Goal: Task Accomplishment & Management: Manage account settings

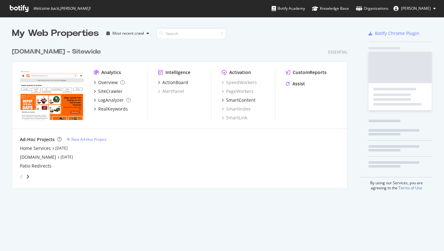
scroll to position [247, 434]
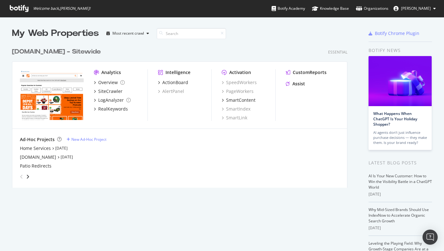
click at [47, 80] on img "grid" at bounding box center [52, 94] width 64 height 51
click at [104, 84] on div "Overview" at bounding box center [108, 83] width 20 height 6
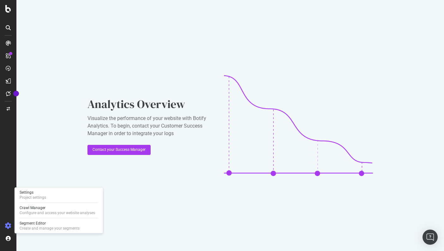
click at [9, 225] on icon at bounding box center [8, 226] width 6 height 6
click at [49, 195] on div "Settings Project settings" at bounding box center [58, 195] width 83 height 11
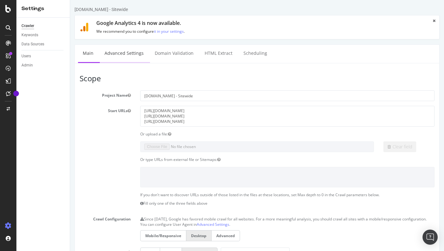
click at [133, 54] on link "Advanced Settings" at bounding box center [124, 53] width 49 height 17
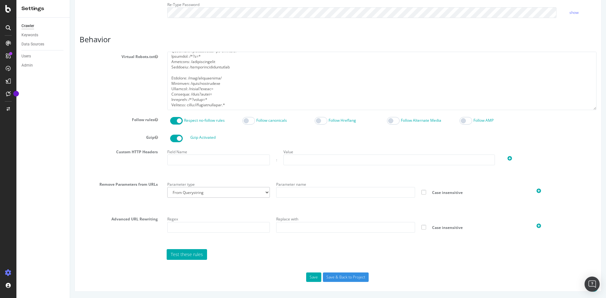
scroll to position [275, 0]
click at [443, 251] on img "Open Intercom Messenger" at bounding box center [592, 284] width 8 height 8
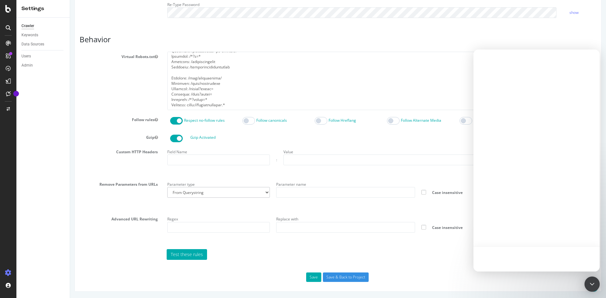
scroll to position [0, 0]
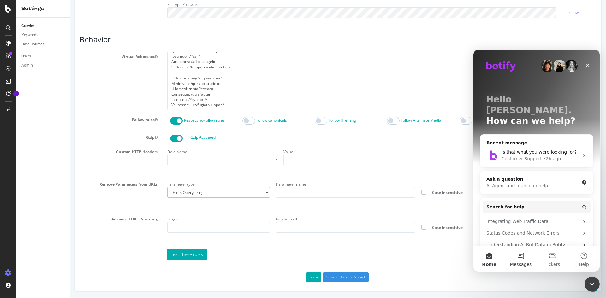
click at [443, 251] on button "Messages" at bounding box center [521, 258] width 32 height 25
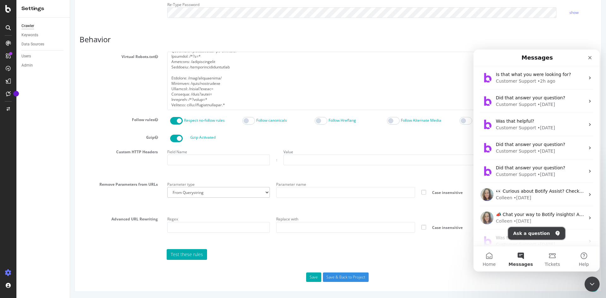
click at [443, 233] on button "Ask a question" at bounding box center [536, 233] width 57 height 13
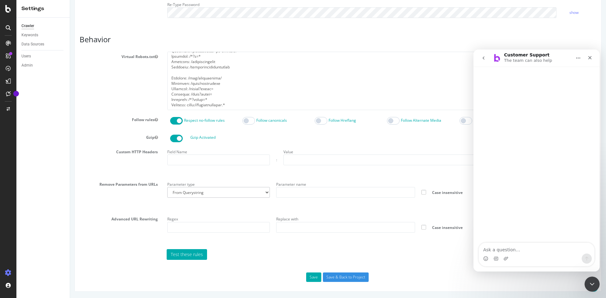
click at [443, 250] on textarea "Ask a question…" at bounding box center [536, 248] width 115 height 11
type textarea "I want to create segmentation based on URL patterns. DO I need to do it before …"
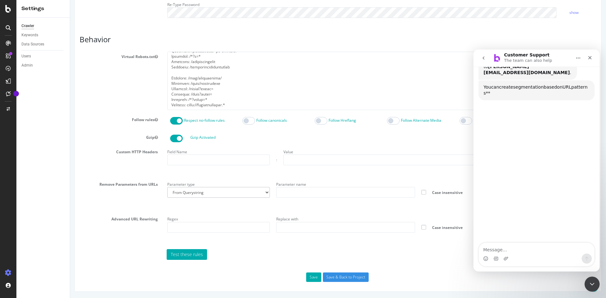
scroll to position [95, 0]
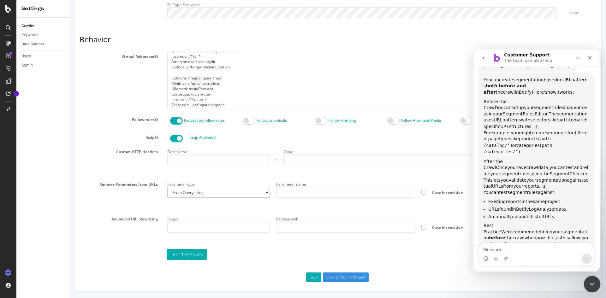
click at [443, 251] on div "Close Intercom Messenger" at bounding box center [590, 283] width 15 height 15
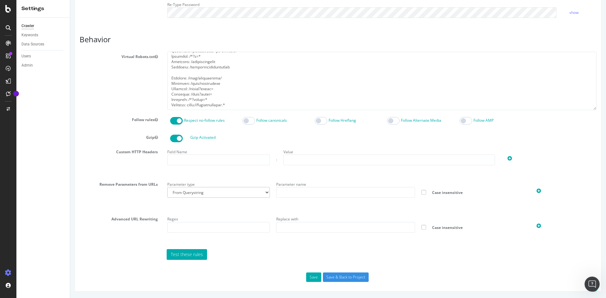
scroll to position [97, 0]
click at [311, 251] on button "Save" at bounding box center [313, 277] width 15 height 9
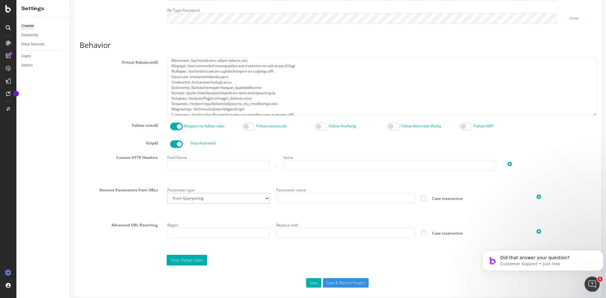
scroll to position [319, 0]
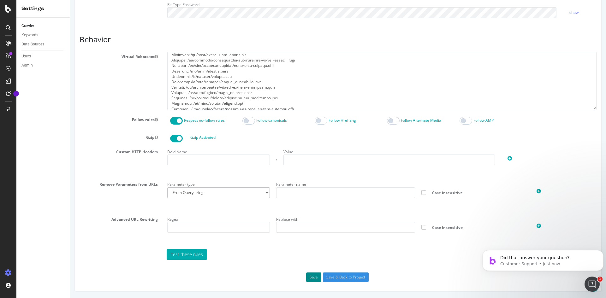
click at [313, 251] on button "Save" at bounding box center [313, 277] width 15 height 9
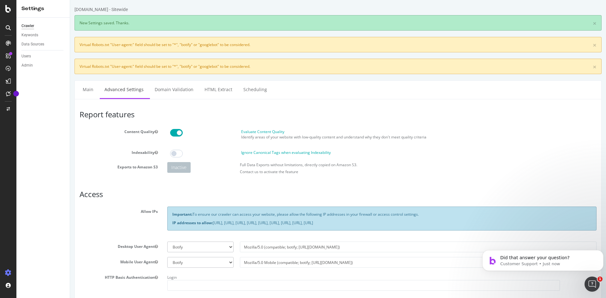
scroll to position [0, 0]
drag, startPoint x: 156, startPoint y: 68, endPoint x: 198, endPoint y: 69, distance: 41.4
click at [198, 69] on div "× Virtual Robots.txt "User-agent:" field should be set to "*", "botify" or "goo…" at bounding box center [337, 66] width 527 height 15
click at [186, 66] on div "× Virtual Robots.txt "User-agent:" field should be set to "*", "botify" or "goo…" at bounding box center [337, 66] width 527 height 15
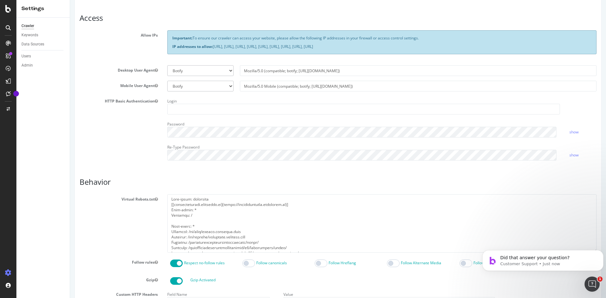
scroll to position [189, 0]
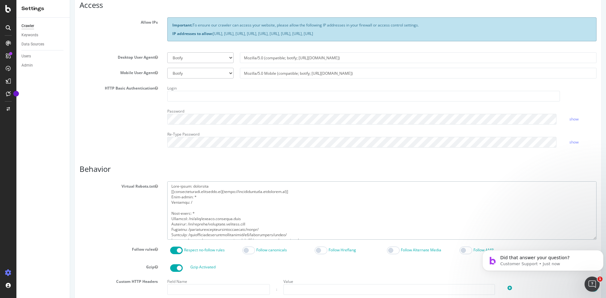
click at [204, 203] on textarea at bounding box center [381, 210] width 429 height 58
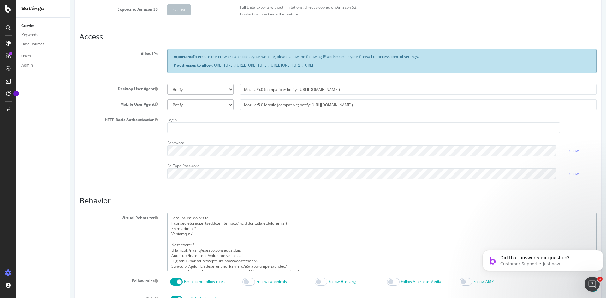
click at [202, 217] on textarea at bounding box center [381, 242] width 429 height 58
paste textarea
type textarea "User-agent: [[applianceparts.homedepot.ca](https://applianceparts.homedepot.ca)…"
click at [184, 97] on section "Allow IPs Important: To ensure our crawler can access your website, please allo…" at bounding box center [338, 116] width 517 height 135
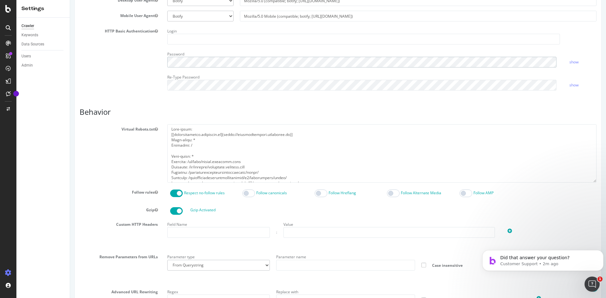
scroll to position [130, 0]
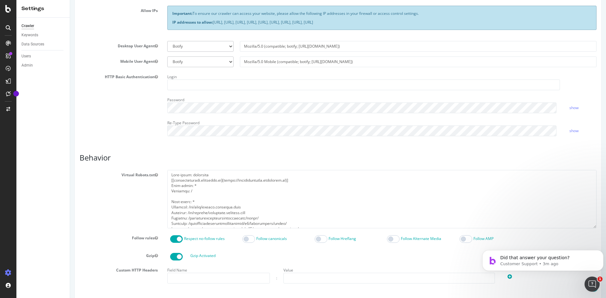
scroll to position [158, 0]
click at [200, 174] on textarea at bounding box center [381, 198] width 429 height 58
drag, startPoint x: 219, startPoint y: 175, endPoint x: 210, endPoint y: 175, distance: 8.8
click at [218, 175] on textarea at bounding box center [381, 198] width 429 height 58
click at [202, 174] on textarea at bounding box center [381, 198] width 429 height 58
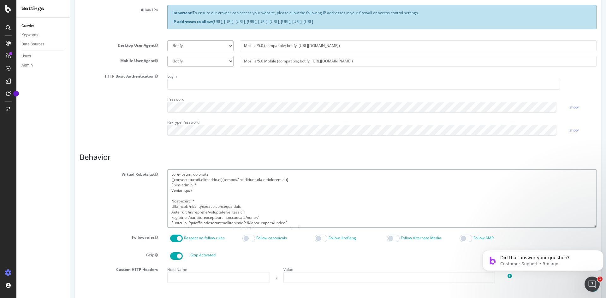
click at [202, 174] on textarea at bounding box center [381, 198] width 429 height 58
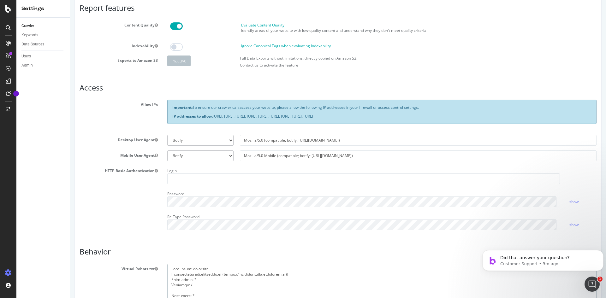
scroll to position [0, 0]
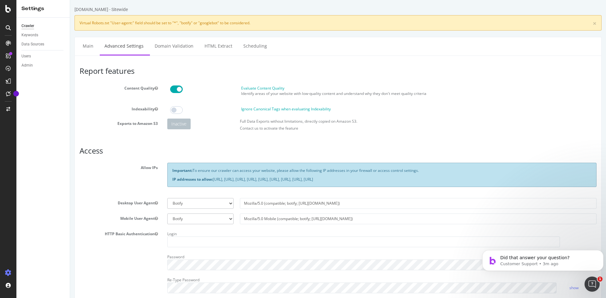
click at [185, 24] on div "× Virtual Robots.txt "User-agent:" field should be set to "*", "botify" or "goo…" at bounding box center [337, 22] width 527 height 15
copy div "botify"
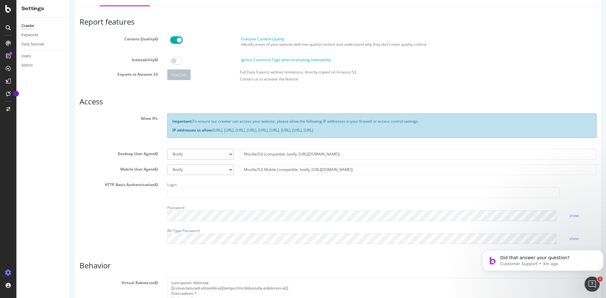
scroll to position [95, 0]
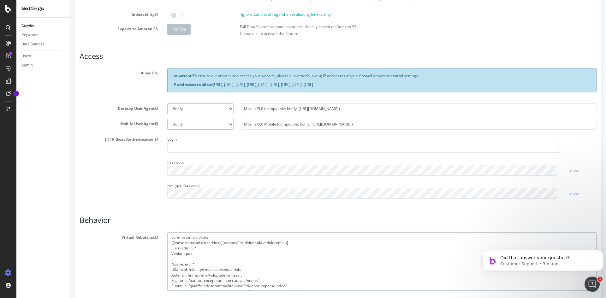
click at [202, 236] on textarea at bounding box center [381, 262] width 429 height 58
paste textarea "botify"
type textarea "User-agent: botify [[applianceparts.homedepot.ca](https://applianceparts.homede…"
click at [81, 130] on section "Allow IPs Important: To ensure our crawler can access your website, please allo…" at bounding box center [338, 135] width 517 height 135
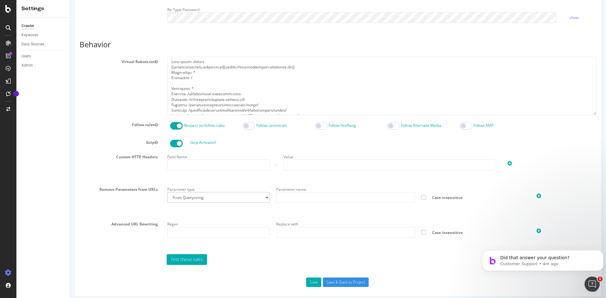
scroll to position [275, 0]
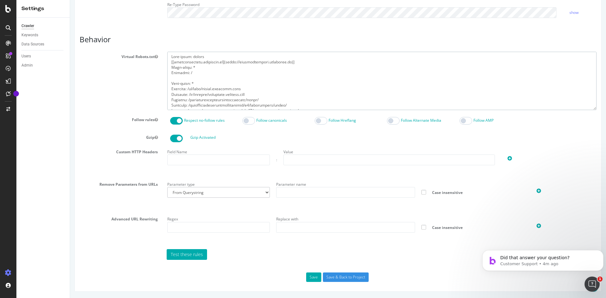
click at [86, 107] on div "Virtual Robots.txt" at bounding box center [338, 81] width 526 height 58
click at [206, 70] on textarea at bounding box center [381, 81] width 429 height 58
click at [265, 85] on textarea at bounding box center [381, 81] width 429 height 58
click at [593, 284] on icon "Open Intercom Messenger" at bounding box center [591, 283] width 10 height 10
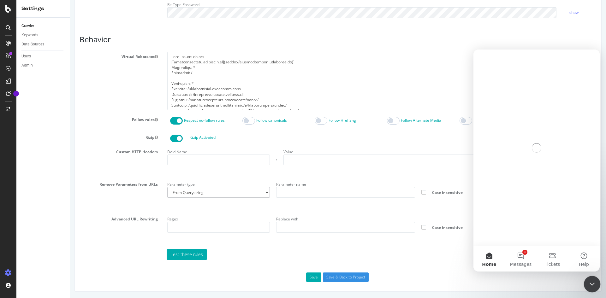
scroll to position [0, 0]
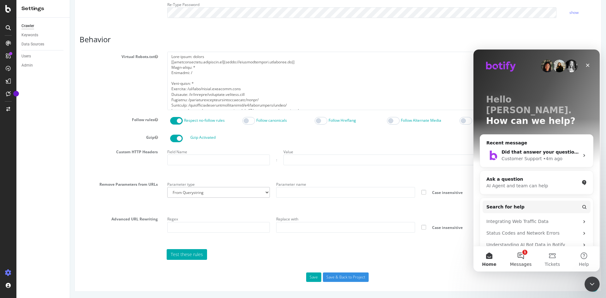
click at [524, 254] on button "1 Messages" at bounding box center [521, 258] width 32 height 25
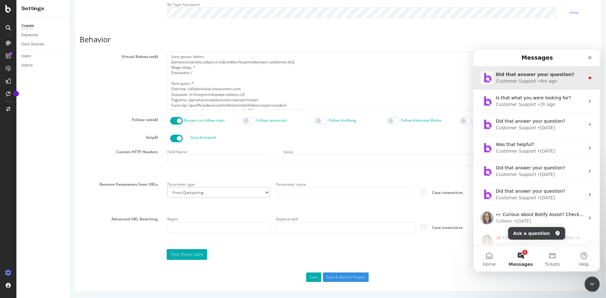
click at [516, 78] on div "Did that answer your question?" at bounding box center [540, 74] width 89 height 7
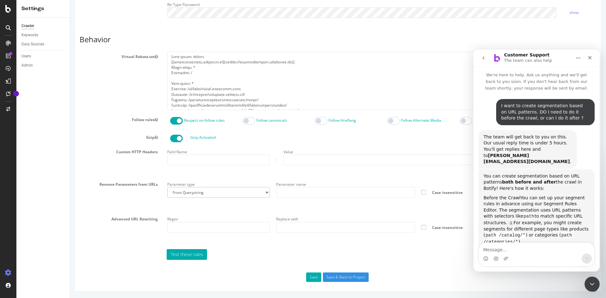
scroll to position [32, 0]
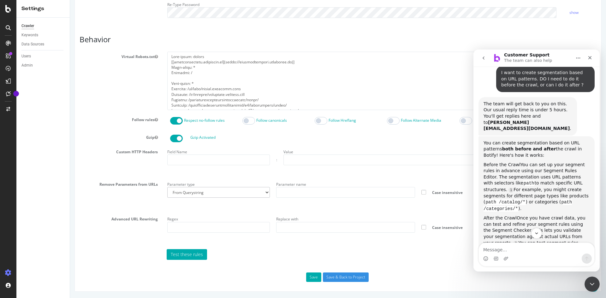
click at [511, 251] on textarea "Message…" at bounding box center [536, 248] width 115 height 11
type textarea "YES"
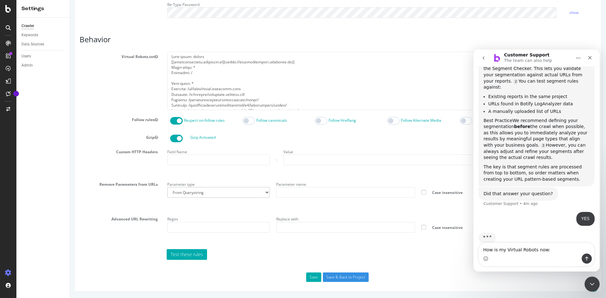
scroll to position [200, 0]
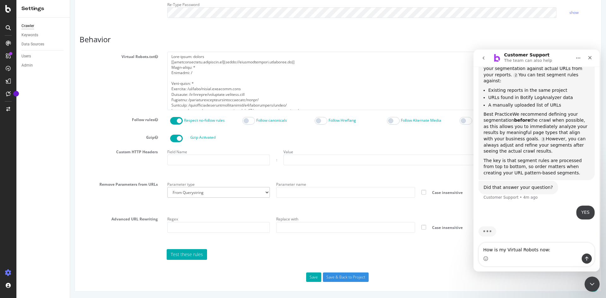
type textarea "How is my Virtual Robots now: User-agent: botify [[applianceparts.homedepot.ca]…"
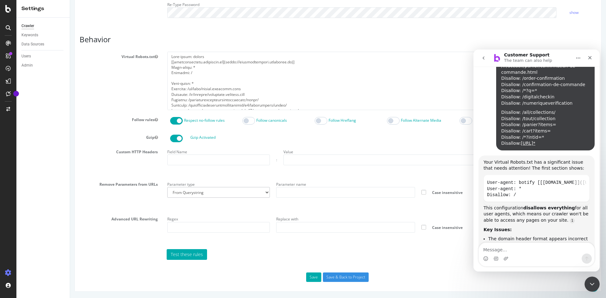
scroll to position [940, 0]
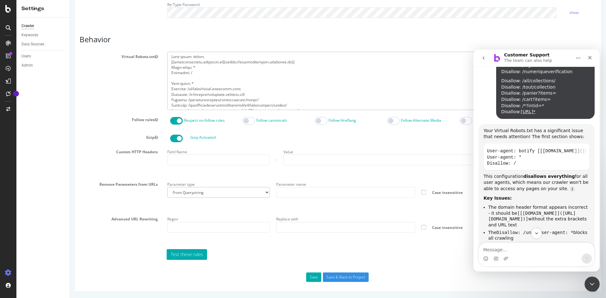
click at [221, 87] on textarea at bounding box center [381, 81] width 429 height 58
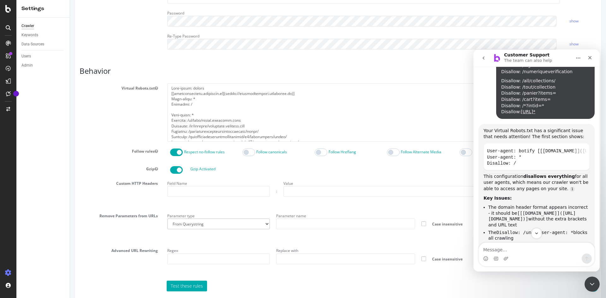
drag, startPoint x: 507, startPoint y: 131, endPoint x: 587, endPoint y: 139, distance: 79.6
click at [587, 139] on div "Your Virtual Robots.txt has a significant issue that needs attention! The first…" at bounding box center [536, 235] width 116 height 223
copy li "[[applianceparts.homedepot.ca](https://applianceparts.homedepot.ca)]"
click at [313, 94] on textarea at bounding box center [381, 112] width 429 height 58
drag, startPoint x: 317, startPoint y: 94, endPoint x: 167, endPoint y: 93, distance: 149.6
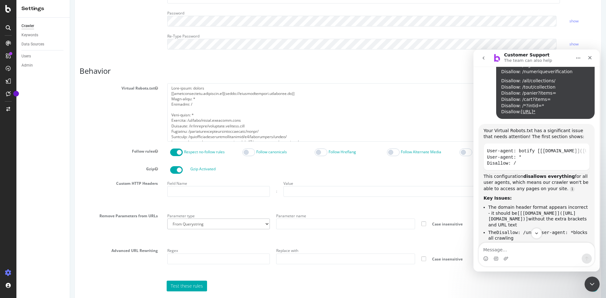
click at [167, 93] on textarea at bounding box center [381, 112] width 429 height 58
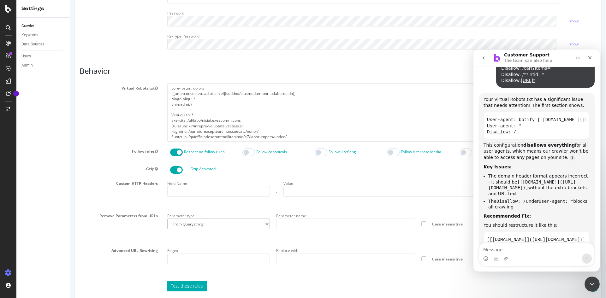
scroll to position [962, 0]
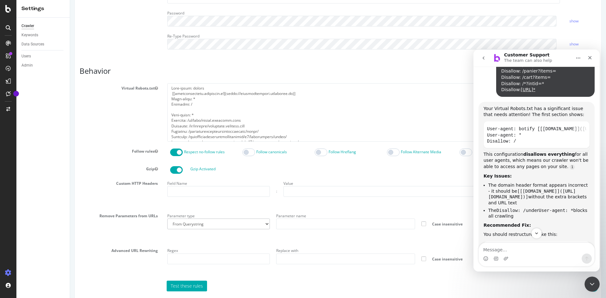
click at [515, 245] on code "[[applianceparts.homedepot.ca](https://applianceparts.homedepot.ca)] User-agent…" at bounding box center [536, 265] width 99 height 40
drag, startPoint x: 202, startPoint y: 108, endPoint x: 165, endPoint y: 107, distance: 37.6
click at [165, 107] on div at bounding box center [381, 112] width 439 height 58
drag, startPoint x: 206, startPoint y: 88, endPoint x: 159, endPoint y: 86, distance: 46.8
click at [159, 86] on div "Virtual Robots.txt" at bounding box center [338, 112] width 526 height 58
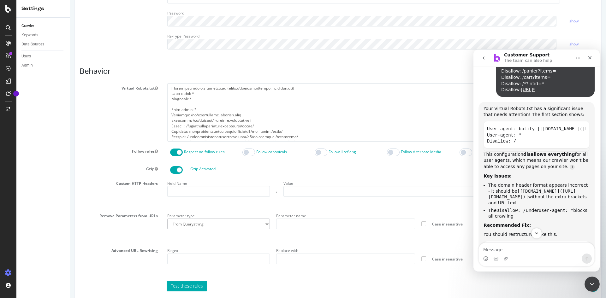
drag, startPoint x: 197, startPoint y: 107, endPoint x: 165, endPoint y: 100, distance: 32.3
click at [165, 100] on div at bounding box center [381, 112] width 439 height 58
drag, startPoint x: 488, startPoint y: 180, endPoint x: 580, endPoint y: 191, distance: 92.4
click at [580, 245] on code "[[applianceparts.homedepot.ca](https://applianceparts.homedepot.ca)] User-agent…" at bounding box center [536, 265] width 99 height 40
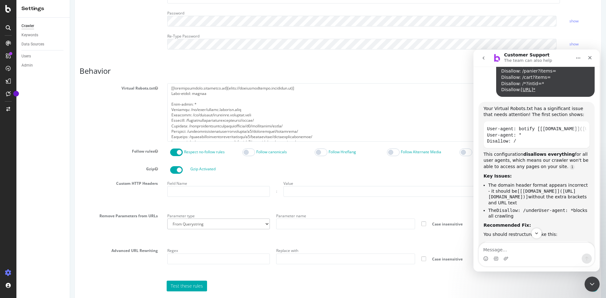
click at [580, 247] on icon "Copy this code block to your clipboard." at bounding box center [582, 248] width 4 height 3
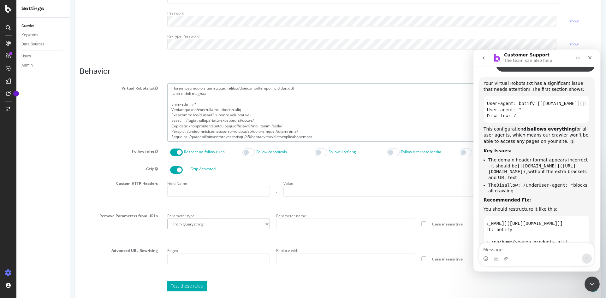
scroll to position [249, 0]
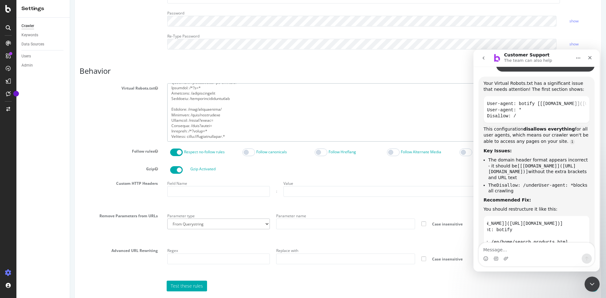
drag, startPoint x: 170, startPoint y: 111, endPoint x: 336, endPoint y: 229, distance: 203.4
click at [335, 228] on section "Virtual Robots.txt Follow rules Respect no-follow rules Follow canonicals Follo…" at bounding box center [338, 187] width 517 height 208
click at [248, 114] on textarea at bounding box center [381, 112] width 429 height 58
click at [498, 219] on code "[[applianceparts.homedepot.ca](https://applianceparts.homedepot.ca)] User-agent…" at bounding box center [536, 239] width 99 height 40
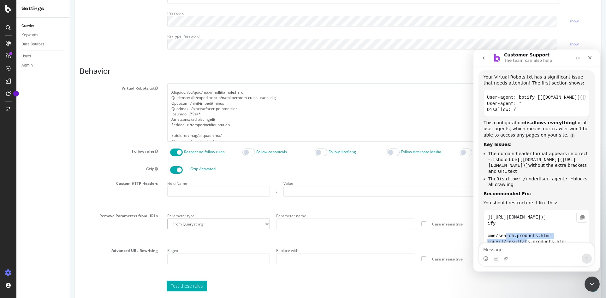
scroll to position [0, 103]
drag, startPoint x: 487, startPoint y: 148, endPoint x: 522, endPoint y: 161, distance: 37.0
click at [522, 213] on code "[[applianceparts.homedepot.ca](https://applianceparts.homedepot.ca)] User-agent…" at bounding box center [536, 233] width 99 height 40
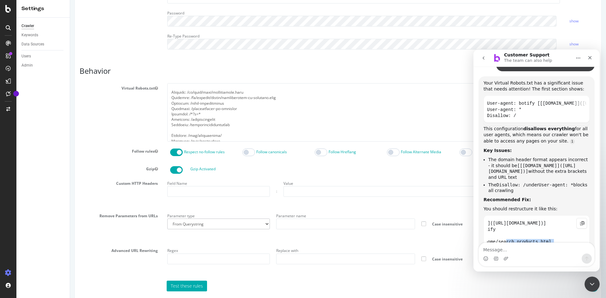
scroll to position [987, 0]
copy code "Allow: / Disallow: /en/home/search.products.html Disallow: /fr/accueil/resultat…"
click at [258, 129] on textarea at bounding box center [381, 112] width 429 height 58
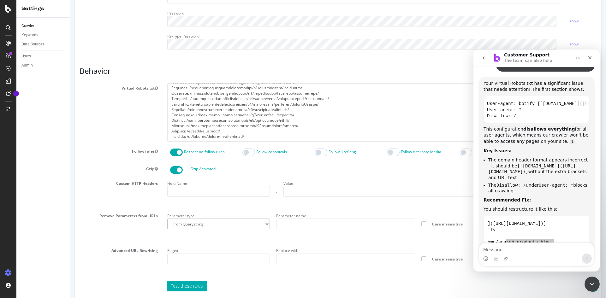
scroll to position [0, 0]
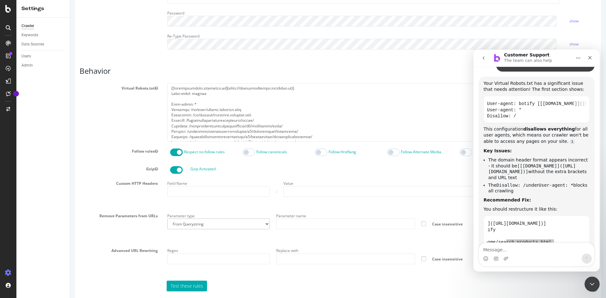
click at [234, 107] on textarea at bounding box center [381, 112] width 429 height 58
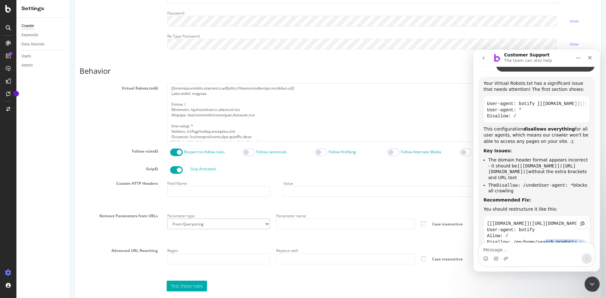
drag, startPoint x: 544, startPoint y: 180, endPoint x: 834, endPoint y: 219, distance: 292.9
drag, startPoint x: 253, startPoint y: 123, endPoint x: 168, endPoint y: 112, distance: 85.6
click at [168, 112] on textarea at bounding box center [381, 112] width 429 height 58
click at [202, 110] on textarea at bounding box center [381, 112] width 429 height 58
click at [187, 106] on textarea at bounding box center [381, 112] width 429 height 58
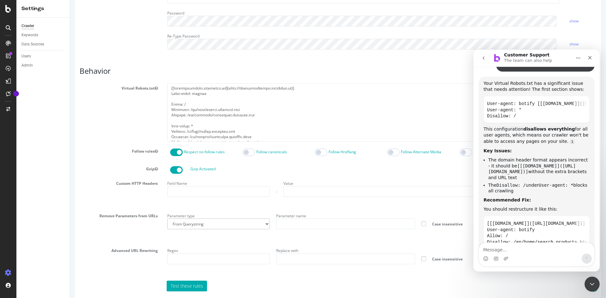
drag, startPoint x: 563, startPoint y: 188, endPoint x: 569, endPoint y: 188, distance: 6.3
click at [569, 265] on div "This way, our crawler can access your site while still respecting your specific…" at bounding box center [536, 280] width 106 height 31
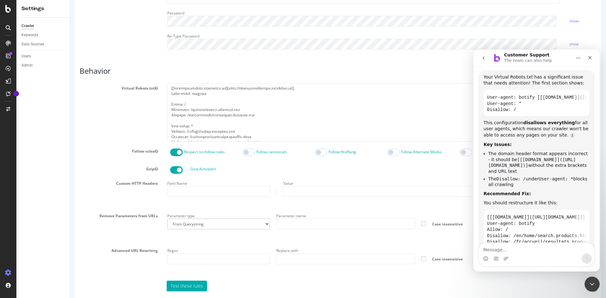
drag, startPoint x: 512, startPoint y: 192, endPoint x: 586, endPoint y: 202, distance: 74.3
click at [586, 258] on div "This way, our crawler can access your site while still respecting your specific…" at bounding box center [536, 273] width 106 height 31
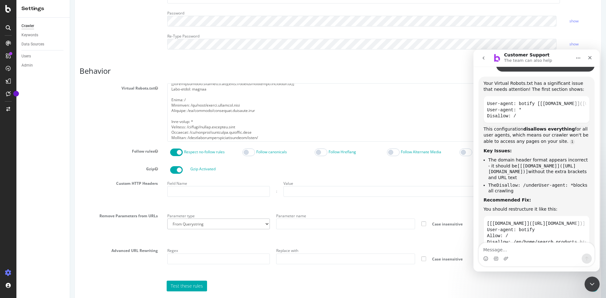
scroll to position [0, 0]
click at [171, 94] on textarea at bounding box center [381, 112] width 429 height 58
drag, startPoint x: 169, startPoint y: 94, endPoint x: 326, endPoint y: 163, distance: 171.1
click at [326, 163] on section "Virtual Robots.txt Follow rules Respect no-follow rules Follow canonicals Follo…" at bounding box center [338, 187] width 517 height 208
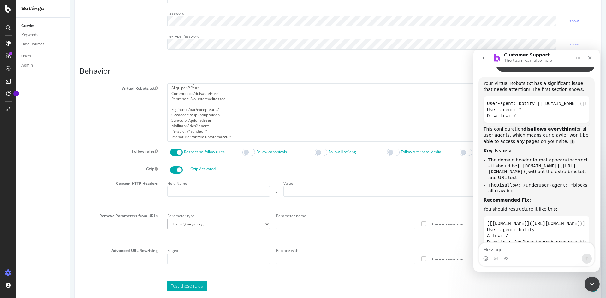
type textarea "[[applianceparts.homedepot.ca](https://applianceparts.homedepot.ca)] User-agent…"
click at [531, 252] on textarea "Message…" at bounding box center [536, 248] width 115 height 11
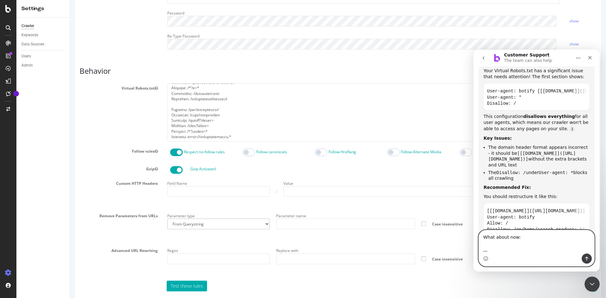
scroll to position [1006, 0]
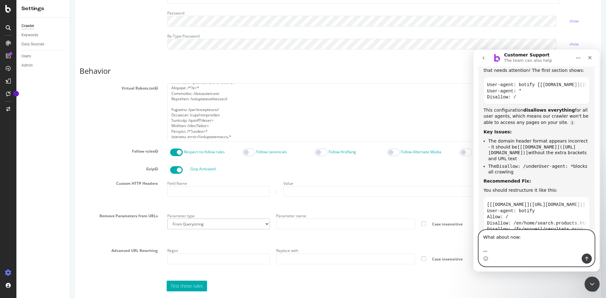
paste textarea "[[applianceparts.homedepot.ca](https://applianceparts.homedepot.ca)] User-agent…"
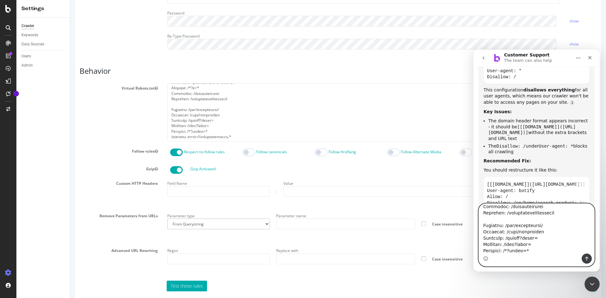
scroll to position [566, 0]
type textarea "What about now: ,,, [[applianceparts.homedepot.ca](https://applianceparts.homed…"
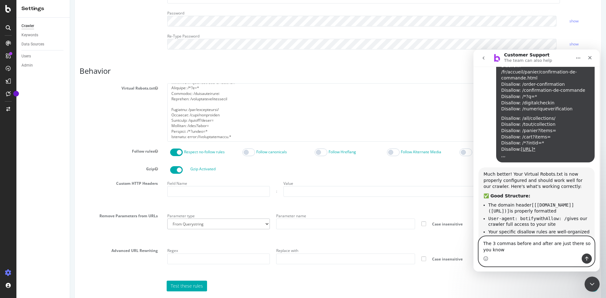
scroll to position [1828, 0]
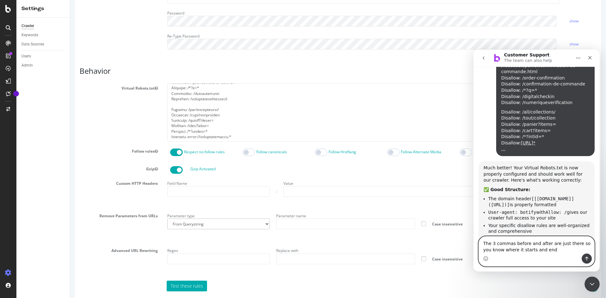
type textarea "The 3 commas before and after are just there so you know where it starts and en…"
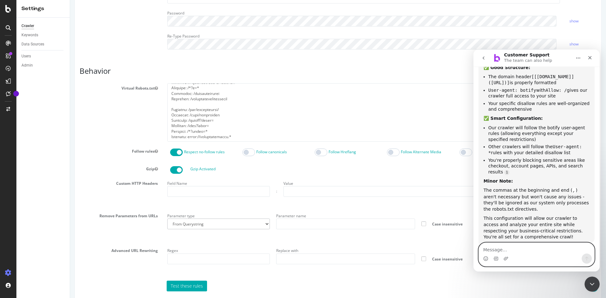
scroll to position [1961, 0]
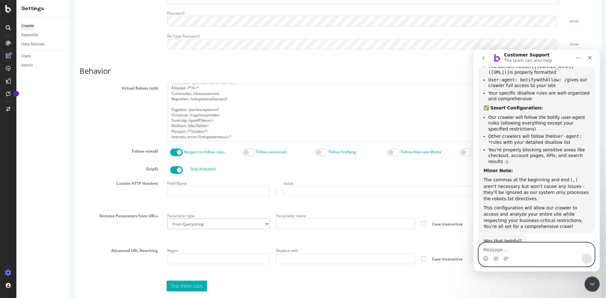
click at [524, 250] on textarea "Message…" at bounding box center [536, 248] width 115 height 11
type textarea "YES Great"
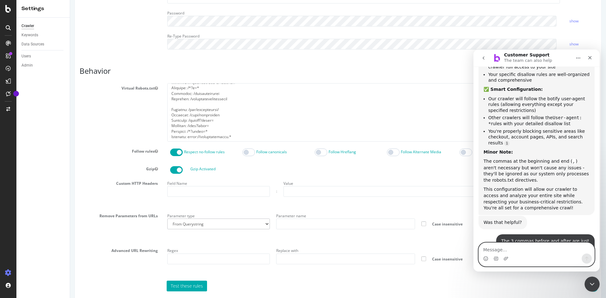
scroll to position [2000, 0]
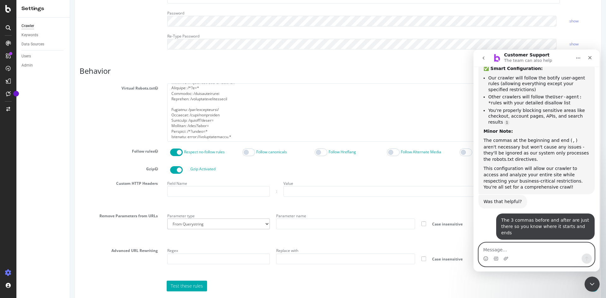
click at [541, 249] on textarea "Message…" at bounding box center [536, 248] width 115 height 11
type textarea "Wil it block subdomains ?"
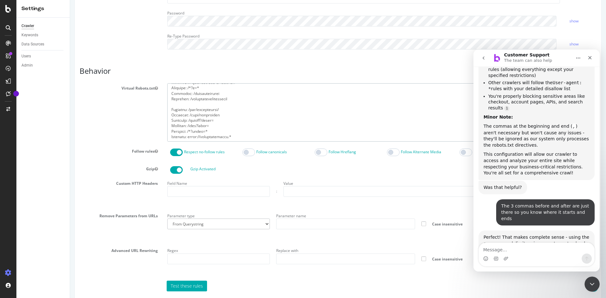
click at [241, 123] on textarea at bounding box center [381, 112] width 429 height 58
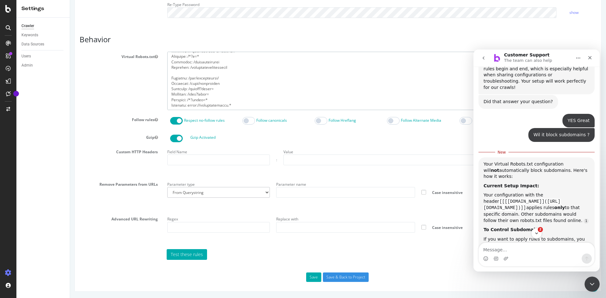
scroll to position [2260, 0]
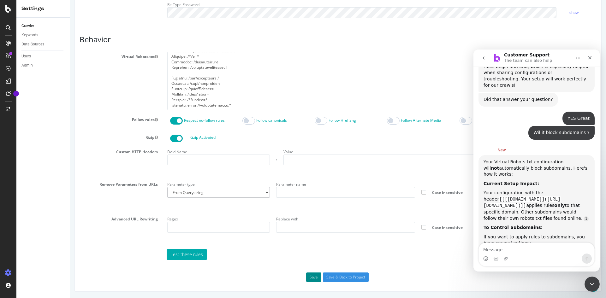
click at [312, 280] on button "Save" at bounding box center [313, 277] width 15 height 9
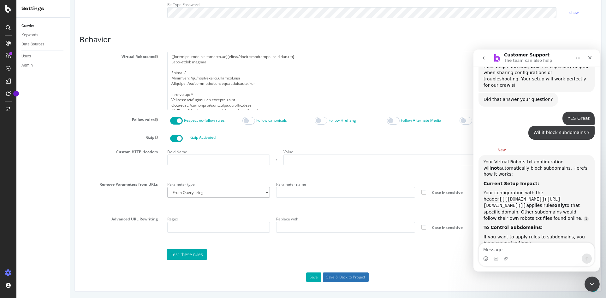
click at [351, 277] on input "Save & Back to Project" at bounding box center [346, 277] width 46 height 9
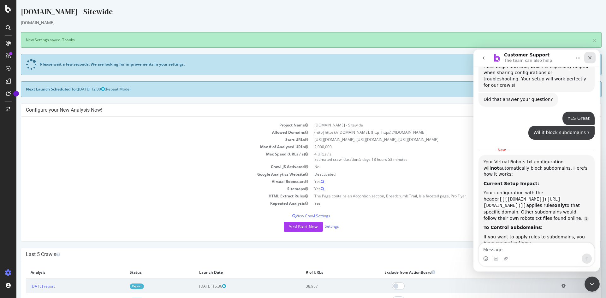
click at [590, 56] on icon "Close" at bounding box center [589, 57] width 5 height 5
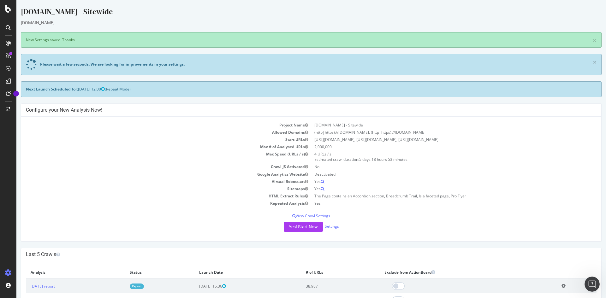
scroll to position [2249, 0]
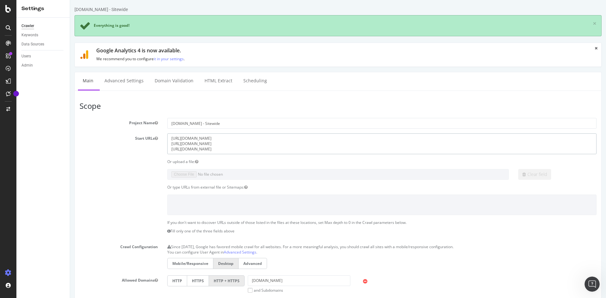
click at [236, 149] on textarea "https://www.homedepot.ca/fr/accueil.html https://www.homedepot.ca/en/home.html …" at bounding box center [381, 143] width 429 height 21
click at [144, 190] on div "Or type URLs from external file or Sitemaps:" at bounding box center [338, 187] width 526 height 5
click at [236, 188] on div "Or type URLs from external file or Sitemaps:" at bounding box center [381, 187] width 439 height 5
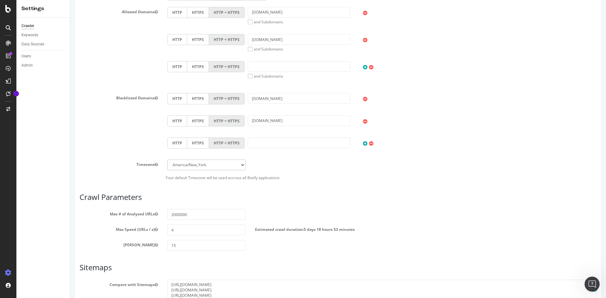
scroll to position [334, 0]
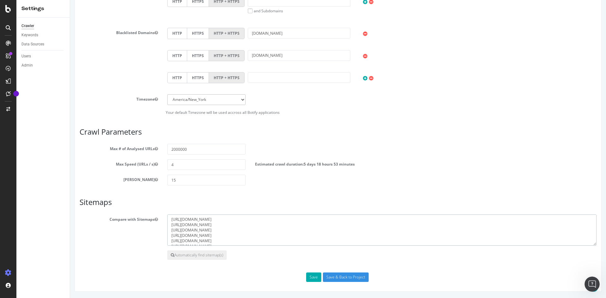
click at [266, 235] on textarea "https://www.homedepot.ca/sitemmap_int_4.xml https://www.homedepot.ca/sitemap.xm…" at bounding box center [381, 231] width 429 height 32
click at [276, 242] on textarea "https://www.homedepot.ca/sitemmap_int_4.xml https://www.homedepot.ca/sitemap.xm…" at bounding box center [381, 231] width 429 height 32
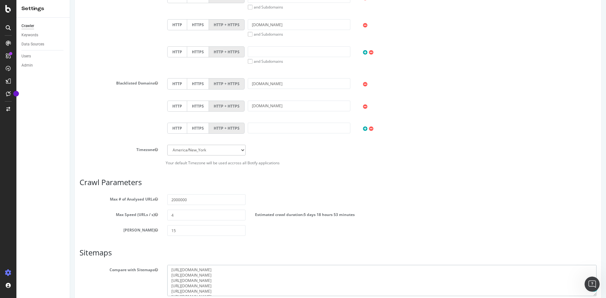
scroll to position [334, 0]
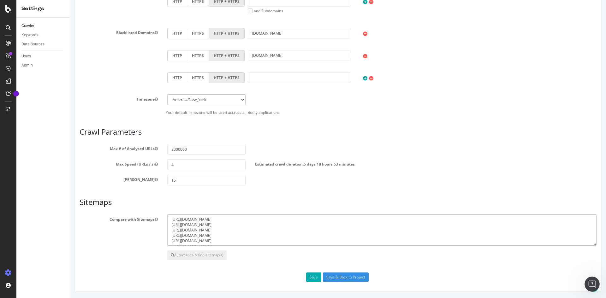
click at [274, 232] on textarea "https://www.homedepot.ca/sitemmap_int_4.xml https://www.homedepot.ca/sitemap.xm…" at bounding box center [381, 231] width 429 height 32
click at [249, 224] on textarea "https://www.homedepot.ca/sitemmap_int_4.xml https://www.homedepot.ca/sitemap.xm…" at bounding box center [381, 231] width 429 height 32
paste textarea "https://www.homedepot.ca/sitemap_brand_en.xml https://www.homedepot.ca/sitemap_…"
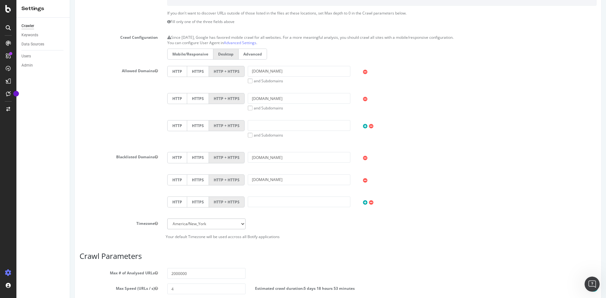
scroll to position [302, 0]
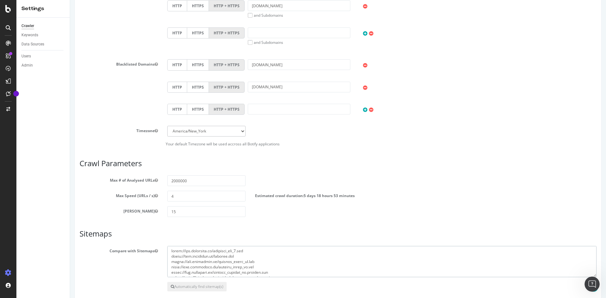
drag, startPoint x: 268, startPoint y: 251, endPoint x: 166, endPoint y: 243, distance: 102.6
click at [166, 243] on article "Sitemaps Compare with Sitemaps https://www.homedepot.ca/sitemmap_int_4.xml http…" at bounding box center [338, 261] width 517 height 62
click at [269, 252] on textarea "https://www.homedepot.ca/sitemmap_int_4.xml https://www.homedepot.ca/sitemap.xm…" at bounding box center [381, 262] width 429 height 32
paste textarea "https://www.homedepot.ca/sitemmap_int_4.xml"
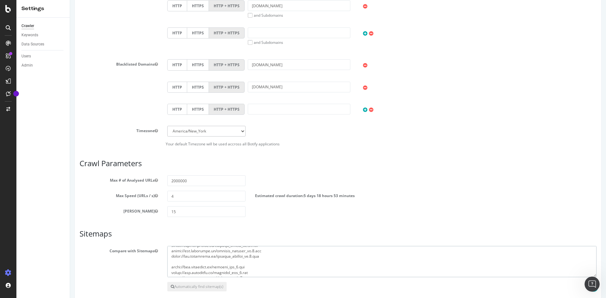
scroll to position [422, 0]
click at [280, 272] on textarea "https://www.homedepot.ca/sitemmap_int_4.xml https://www.homedepot.ca/sitemap.xm…" at bounding box center [381, 262] width 429 height 32
drag, startPoint x: 262, startPoint y: 269, endPoint x: 156, endPoint y: 267, distance: 106.0
click at [156, 267] on div "Compare with Sitemaps https://www.homedepot.ca/sitemmap_int_4.xml https://www.h…" at bounding box center [338, 262] width 526 height 32
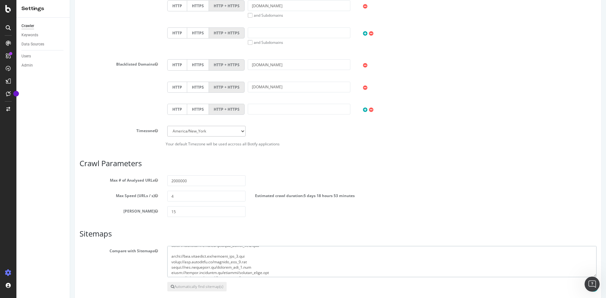
scroll to position [449, 0]
click at [258, 271] on textarea "https://www.homedepot.ca/sitemmap_int_4.xml https://www.homedepot.ca/sitemap.xm…" at bounding box center [381, 262] width 429 height 32
drag, startPoint x: 260, startPoint y: 274, endPoint x: 165, endPoint y: 272, distance: 94.3
click at [165, 272] on div "https://www.homedepot.ca/sitemmap_int_4.xml https://www.homedepot.ca/sitemap.xm…" at bounding box center [381, 262] width 439 height 32
click at [262, 263] on textarea "https://www.homedepot.ca/sitemmap_int_4.xml https://www.homedepot.ca/sitemap.xm…" at bounding box center [381, 262] width 429 height 32
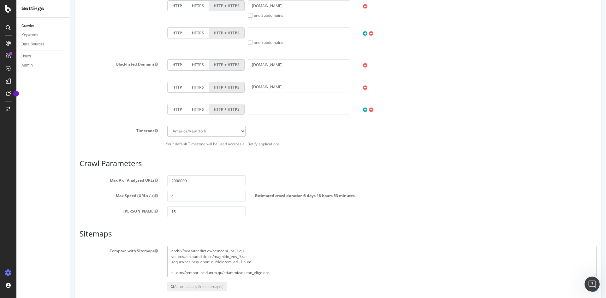
paste textarea "https://www.homedepot.ca/sitemap_int_2.xml"
drag, startPoint x: 256, startPoint y: 257, endPoint x: 158, endPoint y: 273, distance: 98.9
click at [158, 273] on div "Compare with Sitemaps https://www.homedepot.ca/sitemmap_int_4.xml https://www.h…" at bounding box center [338, 262] width 526 height 32
click at [264, 258] on textarea "https://www.homedepot.ca/sitemmap_int_4.xml https://www.homedepot.ca/sitemap.xm…" at bounding box center [381, 262] width 429 height 32
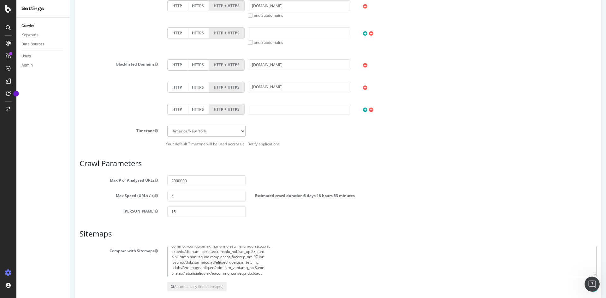
drag, startPoint x: 257, startPoint y: 252, endPoint x: 185, endPoint y: 256, distance: 72.3
click at [180, 255] on textarea "https://www.homedepot.ca/sitemmap_int_4.xml https://www.homedepot.ca/sitemap.xm…" at bounding box center [381, 262] width 429 height 32
drag, startPoint x: 253, startPoint y: 262, endPoint x: 169, endPoint y: 258, distance: 84.0
click at [169, 258] on textarea "https://www.homedepot.ca/sitemmap_int_4.xml https://www.homedepot.ca/sitemap.xm…" at bounding box center [381, 262] width 429 height 32
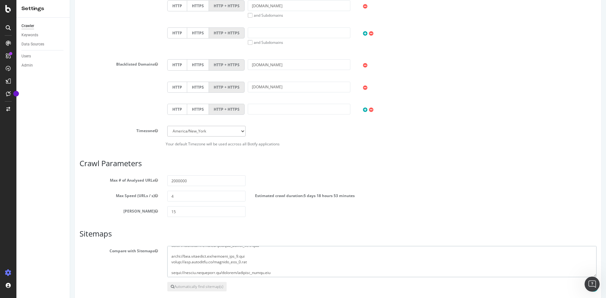
click at [258, 251] on textarea "https://www.homedepot.ca/sitemmap_int_4.xml https://www.homedepot.ca/sitemap.xm…" at bounding box center [381, 262] width 429 height 32
paste textarea "https://www.homedepot.ca/sitemap_int_1.xml https://www.homedepot.ca/sitemap_int…"
drag, startPoint x: 257, startPoint y: 272, endPoint x: 164, endPoint y: 271, distance: 92.8
click at [164, 271] on div "https://www.homedepot.ca/sitemmap_int_4.xml https://www.homedepot.ca/sitemap.xm…" at bounding box center [381, 262] width 439 height 32
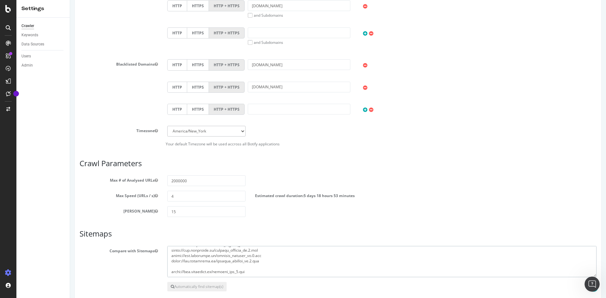
scroll to position [454, 0]
paste textarea "https://www.homedepot.ca/sitemap_int_1.xml https://www.homedepot.ca/sitemap_int…"
click at [256, 275] on textarea "https://www.homedepot.ca/sitemmap_int_4.xml https://www.homedepot.ca/sitemap.xm…" at bounding box center [381, 262] width 429 height 32
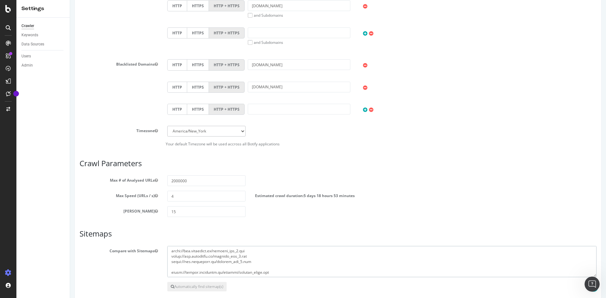
click at [265, 261] on textarea "https://www.homedepot.ca/sitemmap_int_4.xml https://www.homedepot.ca/sitemap.xm…" at bounding box center [381, 262] width 429 height 32
paste textarea "https://www.homedepot.ca/sitemap_int_4.xml"
click at [268, 268] on textarea "https://www.homedepot.ca/sitemmap_int_4.xml https://www.homedepot.ca/sitemap.xm…" at bounding box center [381, 262] width 429 height 32
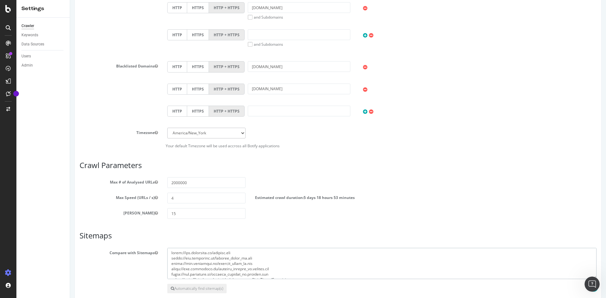
scroll to position [302, 0]
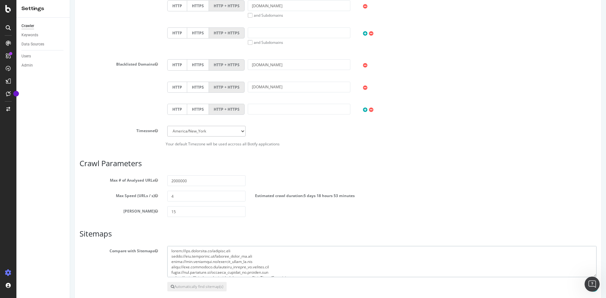
click at [252, 251] on textarea "https://www.homedepot.ca/sitemmap_int_4.xml https://www.homedepot.ca/sitemap.xm…" at bounding box center [381, 262] width 429 height 32
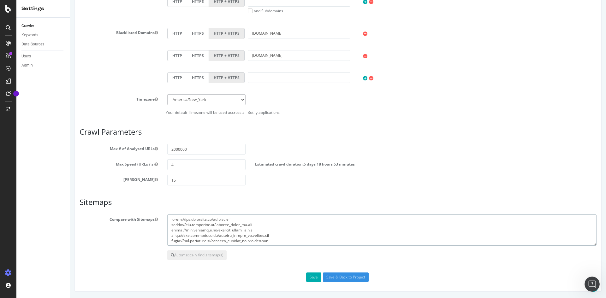
drag, startPoint x: 264, startPoint y: 230, endPoint x: 168, endPoint y: 221, distance: 96.0
click at [168, 221] on textarea "https://www.homedepot.ca/sitemmap_int_4.xml https://www.homedepot.ca/sitemap.xm…" at bounding box center [381, 231] width 429 height 32
click at [278, 236] on textarea "https://www.homedepot.ca/sitemmap_int_4.xml https://www.homedepot.ca/sitemap.xm…" at bounding box center [381, 231] width 429 height 32
paste textarea "https://www.homedepot.ca/sitemap.xml https://www.homedepot.ca/sitemap_brand_en.…"
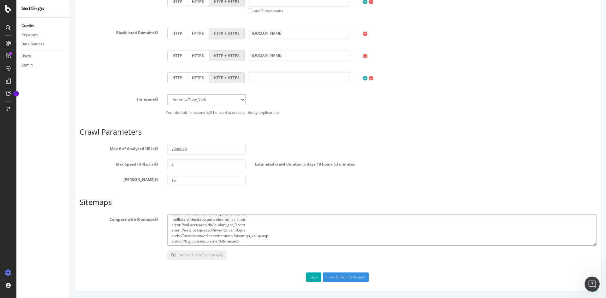
scroll to position [447, 0]
click at [284, 237] on textarea "https://www.homedepot.ca/sitemmap_int_4.xml https://www.homedepot.ca/sitemap.xm…" at bounding box center [381, 231] width 429 height 32
paste textarea "product_en.1.xml https://www.homedepot.ca/sitemap_product_en.10.xml https://www…"
type textarea "https://www.homedepot.ca/sitemap_content_en.sitemap.xml https://www.homedepot.c…"
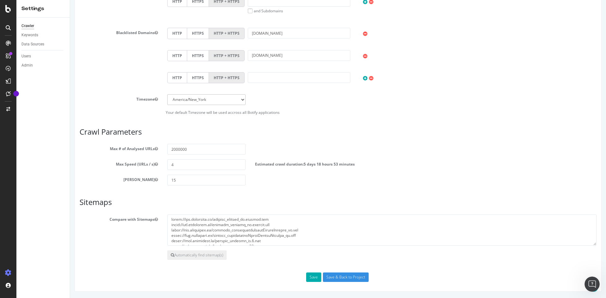
click at [389, 203] on h3 "Sitemaps" at bounding box center [338, 202] width 517 height 8
click at [311, 277] on button "Save" at bounding box center [313, 277] width 15 height 9
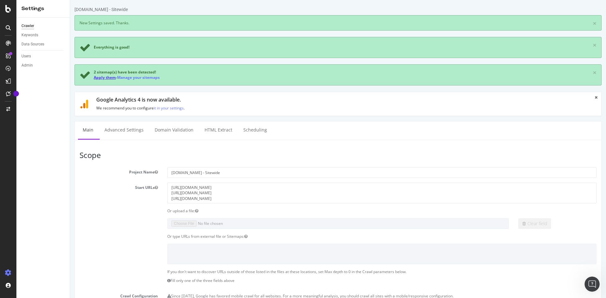
click at [102, 77] on link "Apply them" at bounding box center [105, 77] width 22 height 5
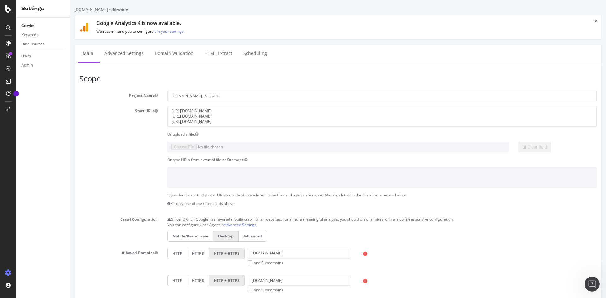
click at [107, 157] on div "Or type URLs from external file or Sitemaps:" at bounding box center [338, 159] width 526 height 5
click at [134, 56] on link "Advanced Settings" at bounding box center [124, 53] width 49 height 17
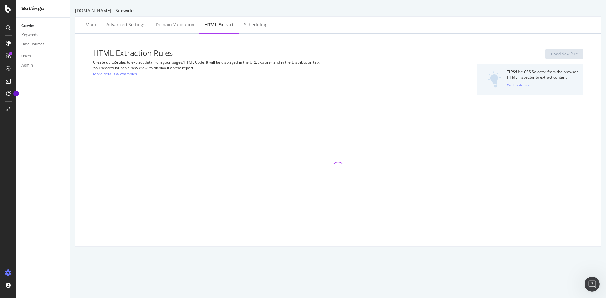
select select "exist"
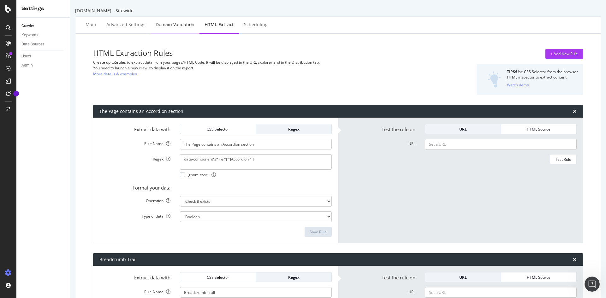
click at [179, 21] on div "Domain Validation" at bounding box center [175, 24] width 39 height 6
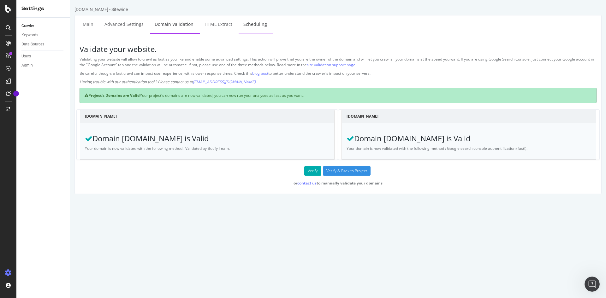
click at [268, 26] on li "Scheduling" at bounding box center [256, 24] width 35 height 18
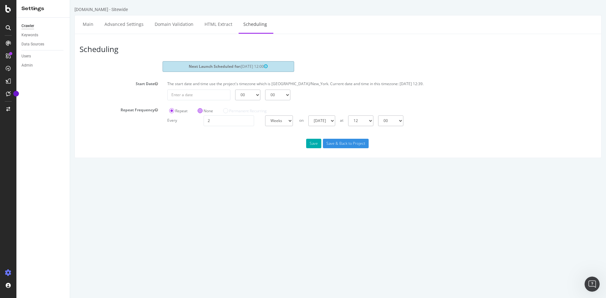
click at [200, 111] on label "None" at bounding box center [205, 110] width 15 height 5
click at [70, 0] on input "None" at bounding box center [70, 0] width 0 height 0
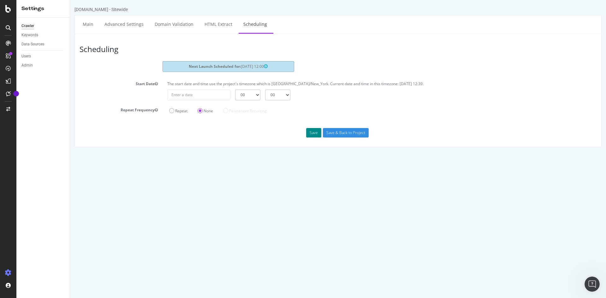
click at [311, 134] on button "Save" at bounding box center [313, 132] width 15 height 9
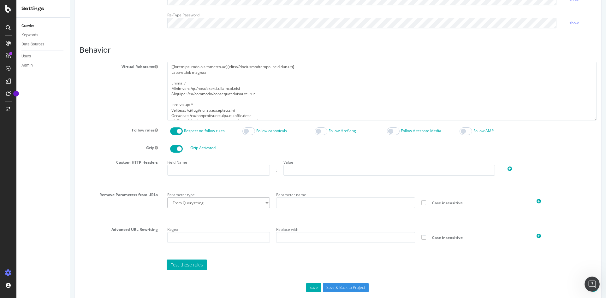
scroll to position [254, 0]
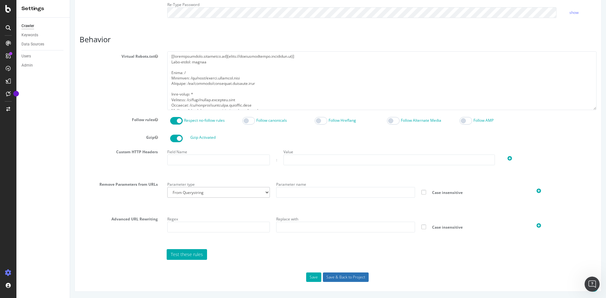
click at [337, 276] on input "Save & Back to Project" at bounding box center [346, 277] width 46 height 9
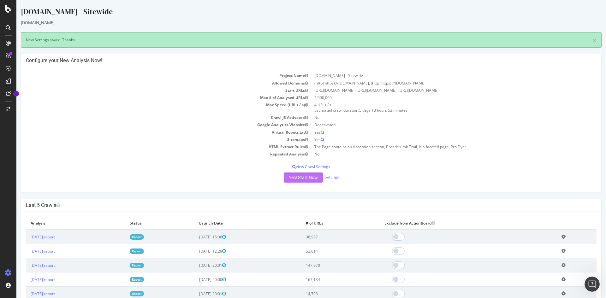
click at [303, 178] on button "Yes! Start Now" at bounding box center [303, 178] width 39 height 10
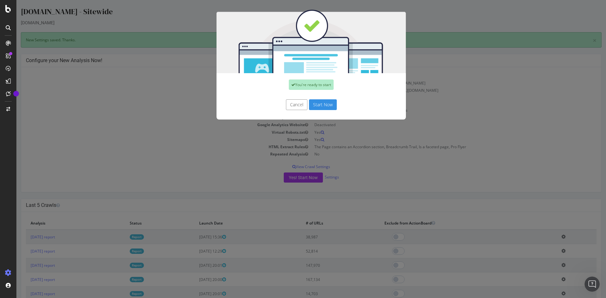
click at [316, 106] on button "Start Now" at bounding box center [323, 104] width 28 height 11
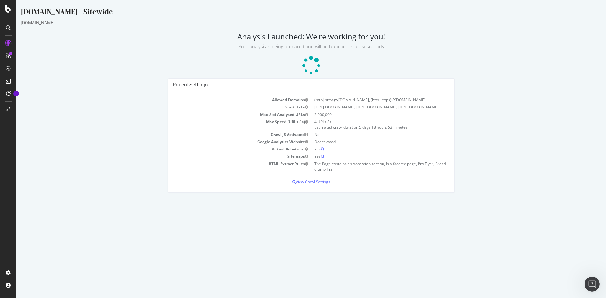
drag, startPoint x: 505, startPoint y: 178, endPoint x: 509, endPoint y: 177, distance: 3.8
click at [505, 177] on div "Project Settings Allowed Domains (http|https)://www.homedepot.ca, (http|https):…" at bounding box center [311, 138] width 587 height 121
click at [369, 199] on html "Homedepot.ca - Sitewide www.homedepot.ca Analysis Launched: We're working for y…" at bounding box center [310, 99] width 589 height 199
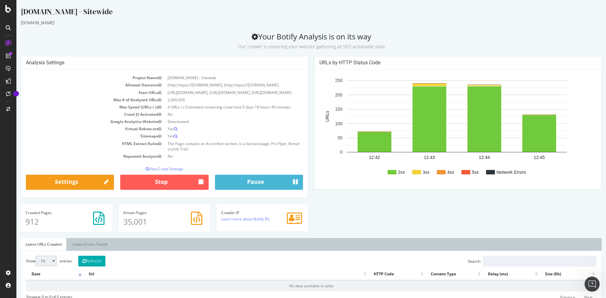
click at [199, 21] on div "[DOMAIN_NAME]" at bounding box center [311, 23] width 581 height 6
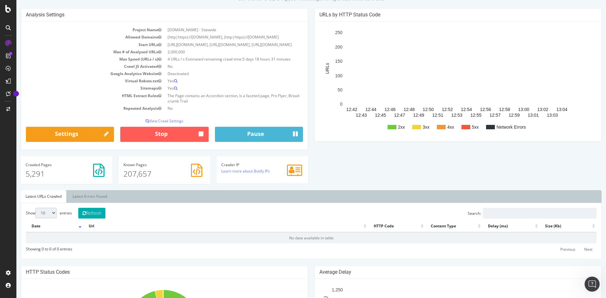
scroll to position [237, 0]
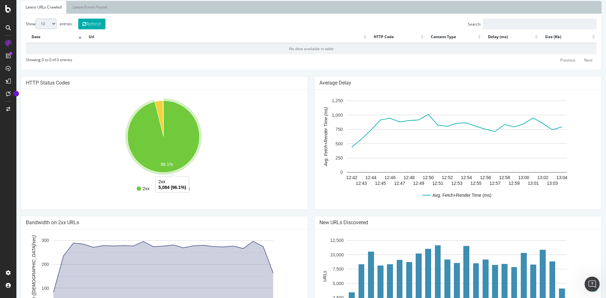
click at [179, 139] on icon "A chart." at bounding box center [163, 137] width 72 height 72
click at [151, 169] on icon "A chart." at bounding box center [163, 137] width 72 height 72
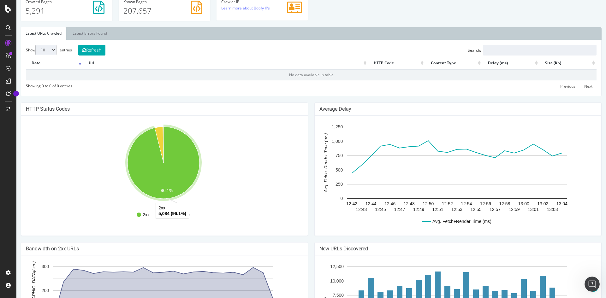
scroll to position [174, 0]
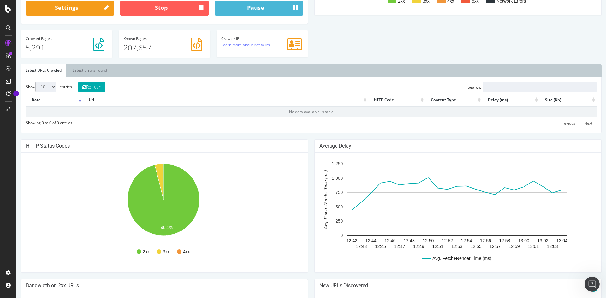
click at [55, 92] on select "10 25 50 100" at bounding box center [45, 87] width 21 height 10
select select "50"
click at [35, 87] on select "10 25 50 100" at bounding box center [45, 87] width 21 height 10
click at [101, 92] on button "Refresh" at bounding box center [91, 87] width 27 height 11
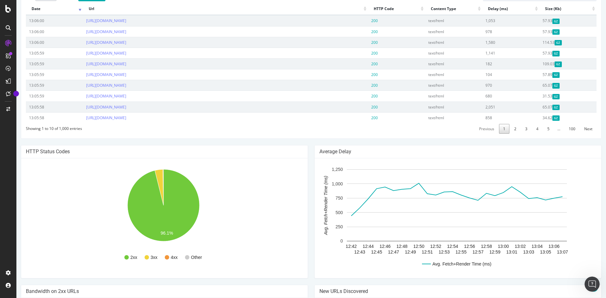
scroll to position [316, 0]
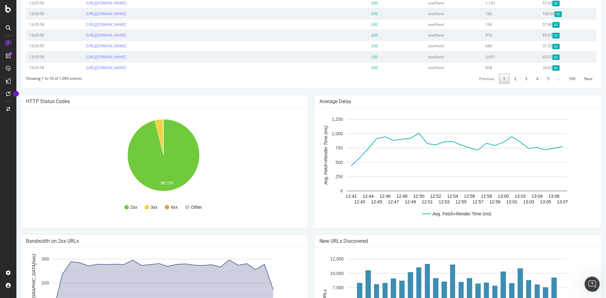
click at [308, 165] on div "HTTP Status Codes 2xx 3xx 4xx Other 96.1% Http Code Urls 2xx 5,817 3xx 216 4xx …" at bounding box center [164, 165] width 293 height 140
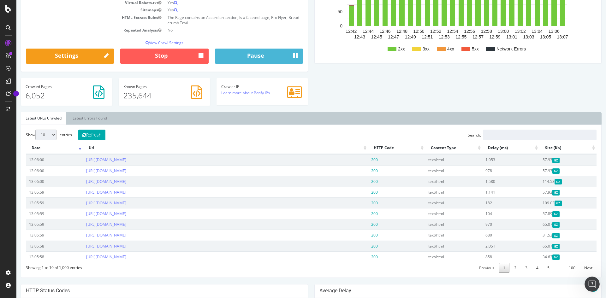
scroll to position [0, 0]
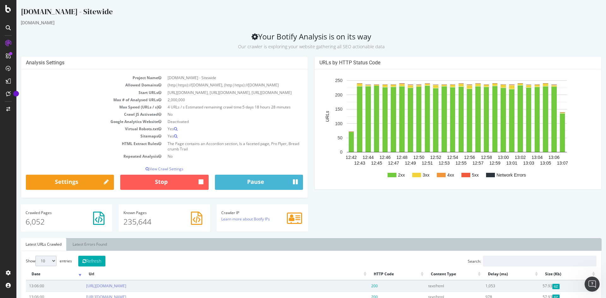
click at [311, 153] on div "URLs by HTTP Status Code 2xx 3xx 4xx 5xx Network Errors 12:42 12:43 12:44 12:45…" at bounding box center [457, 126] width 293 height 140
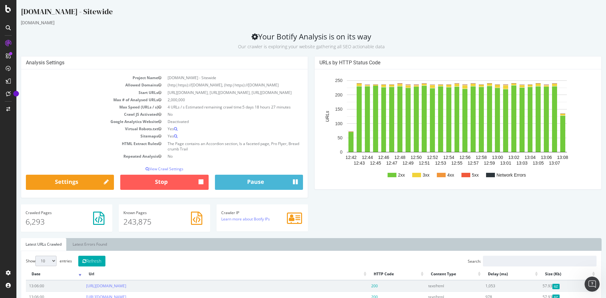
click at [311, 143] on div "URLs by HTTP Status Code 2xx 3xx 4xx 5xx Network Errors 12:42 12:43 12:44 12:45…" at bounding box center [457, 126] width 293 height 140
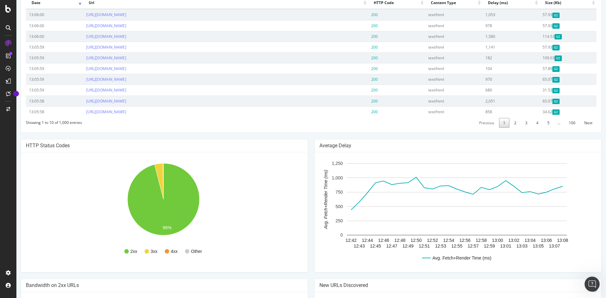
scroll to position [271, 0]
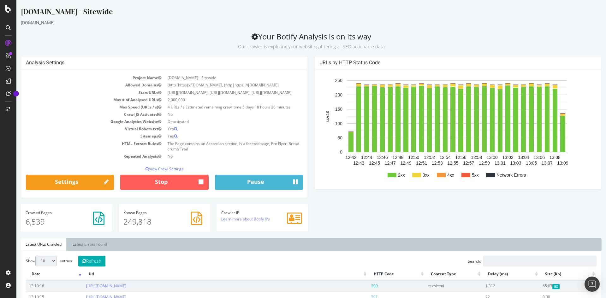
click at [311, 185] on div "URLs by HTTP Status Code 2xx 3xx 4xx 5xx Network Errors 12:42 12:43 12:44 12:45…" at bounding box center [457, 126] width 293 height 140
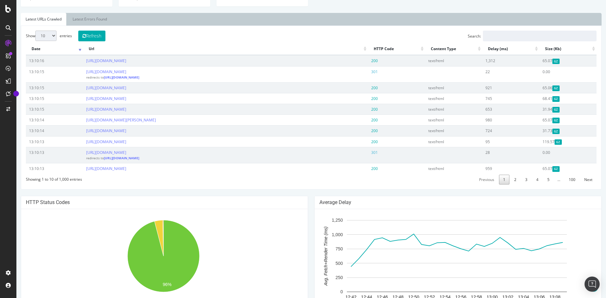
scroll to position [284, 0]
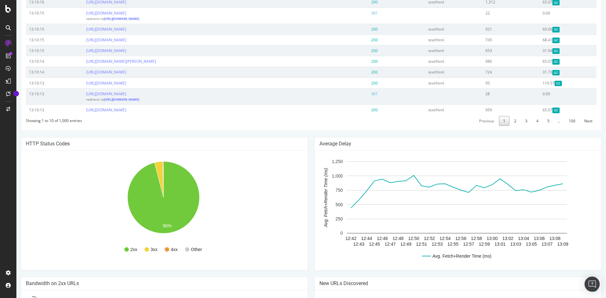
click at [309, 177] on div "HTTP Status Codes 2xx 3xx 4xx Other 96% Http Code Urls 2xx 6,275 3xx 241 4xx 22…" at bounding box center [311, 277] width 587 height 280
click at [308, 178] on div "HTTP Status Codes 2xx 3xx 4xx Other 96% Http Code Urls 2xx 6,275 3xx 241 4xx 22…" at bounding box center [164, 207] width 293 height 140
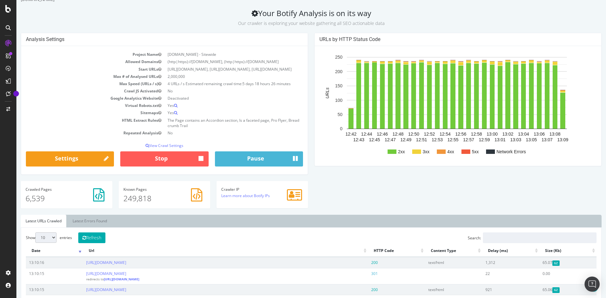
scroll to position [0, 0]
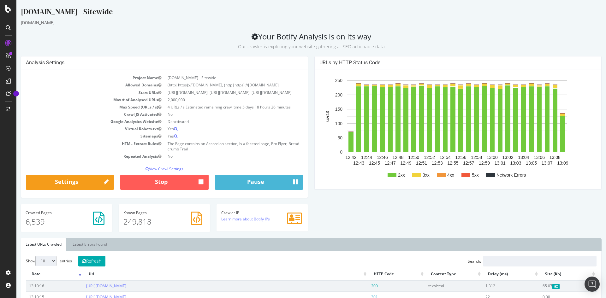
click at [311, 116] on div "URLs by HTTP Status Code 2xx 3xx 4xx 5xx Network Errors 12:42 12:43 12:44 12:45…" at bounding box center [457, 126] width 293 height 140
click at [308, 115] on div "Analysis Settings Project Name [DOMAIN_NAME] - Sitewide Allowed Domains (http|h…" at bounding box center [164, 130] width 293 height 148
click at [305, 139] on div "Analysis Settings Project Name [DOMAIN_NAME] - Sitewide Allowed Domains (http|h…" at bounding box center [164, 127] width 287 height 142
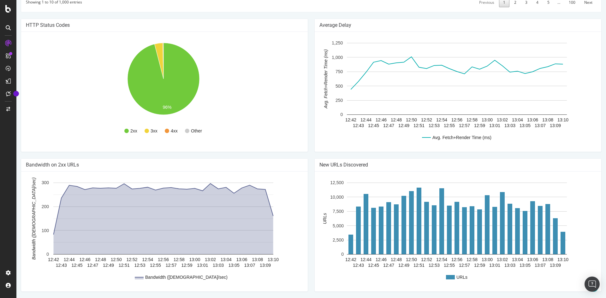
scroll to position [414, 0]
click at [311, 131] on div "Average Delay Avg. Fetch+Render Time (ms) 12:42 12:43 12:44 12:45 12:46 12:47 1…" at bounding box center [457, 89] width 293 height 140
click at [311, 128] on div "Average Delay Avg. Fetch+Render Time (ms) 12:42 12:43 12:44 12:45 12:46 12:47 1…" at bounding box center [457, 89] width 293 height 140
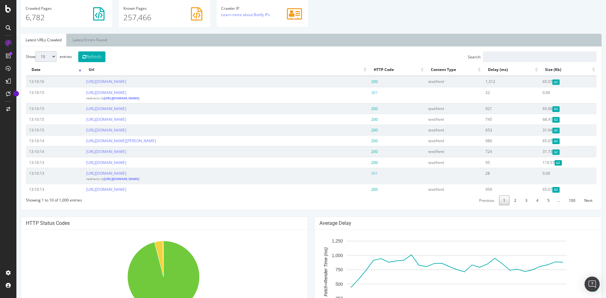
scroll to position [287, 0]
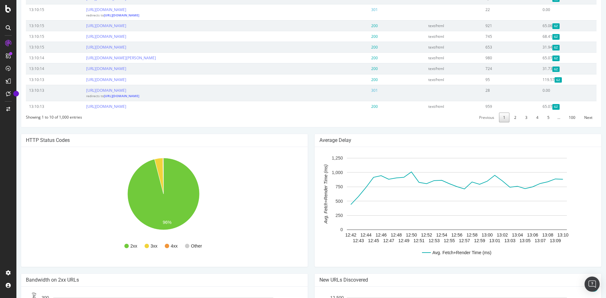
click at [311, 255] on div "Average Delay Avg. Fetch+Render Time (ms) 12:42 12:43 12:44 12:45 12:46 12:47 1…" at bounding box center [457, 204] width 293 height 140
click at [314, 167] on div "Average Delay Avg. Fetch+Render Time (ms) 12:42 12:43 12:44 12:45 12:46 12:47 1…" at bounding box center [457, 200] width 287 height 133
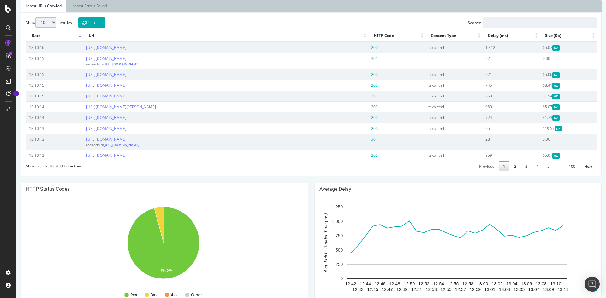
scroll to position [161, 0]
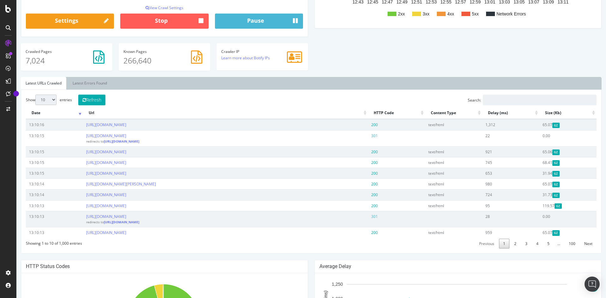
click at [305, 87] on ul "Latest URLs Crawled Latest Errors Found" at bounding box center [311, 83] width 581 height 13
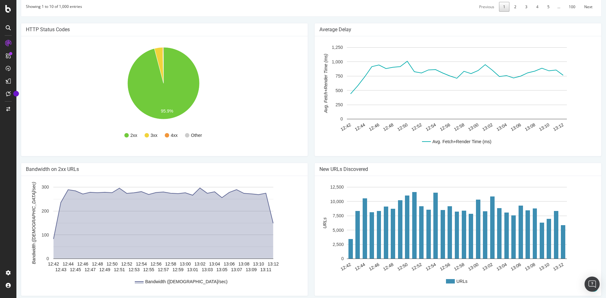
scroll to position [414, 0]
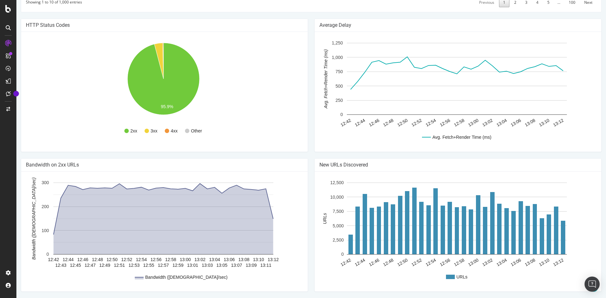
click at [306, 120] on div "HTTP Status Codes 2xx 3xx 4xx Other 95.9% Http Code Urls 2xx 6,994 3xx 272 4xx …" at bounding box center [164, 89] width 293 height 140
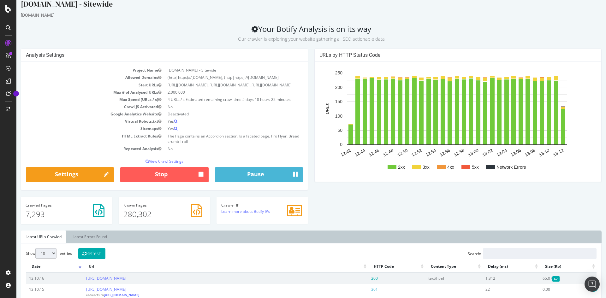
scroll to position [0, 0]
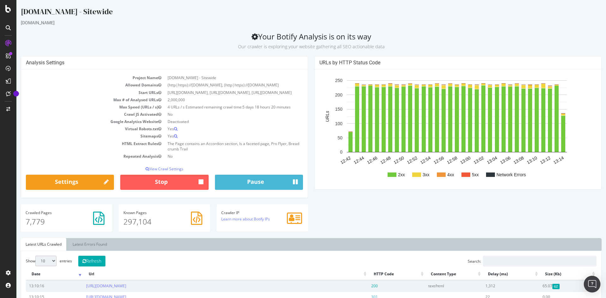
click at [589, 282] on img "Open Intercom Messenger" at bounding box center [592, 284] width 8 height 8
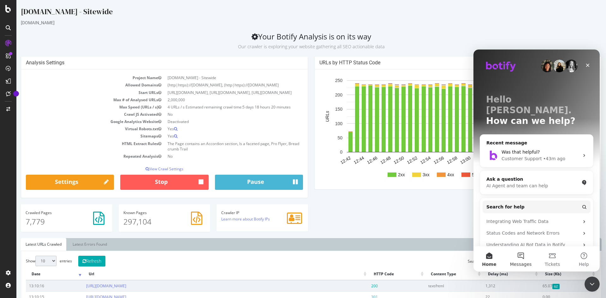
click at [526, 256] on button "Messages" at bounding box center [521, 258] width 32 height 25
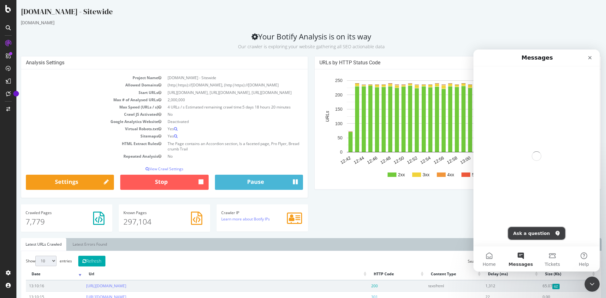
click at [533, 235] on button "Ask a question" at bounding box center [536, 233] width 57 height 13
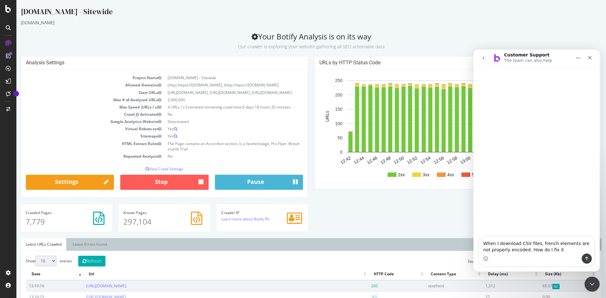
type textarea "When I download CSV files, french elements are not properly encoded. How do I f…"
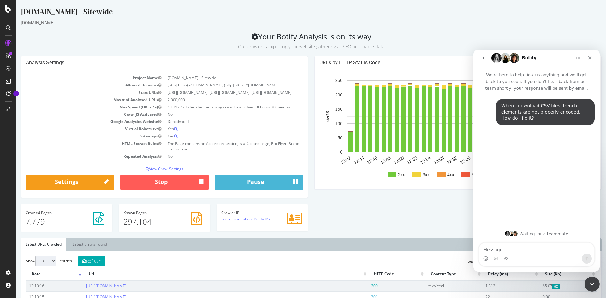
click at [415, 202] on div "Analysis Settings Project Name [DOMAIN_NAME] - Sitewide Allowed Domains (http|h…" at bounding box center [311, 147] width 587 height 182
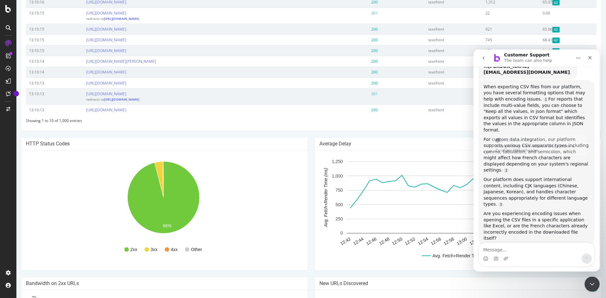
scroll to position [92, 0]
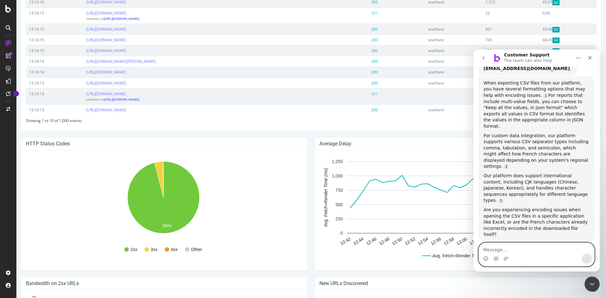
drag, startPoint x: 530, startPoint y: 243, endPoint x: 528, endPoint y: 246, distance: 3.4
click at [529, 244] on textarea "Message…" at bounding box center [536, 248] width 115 height 11
type textarea "Yes in Excel"
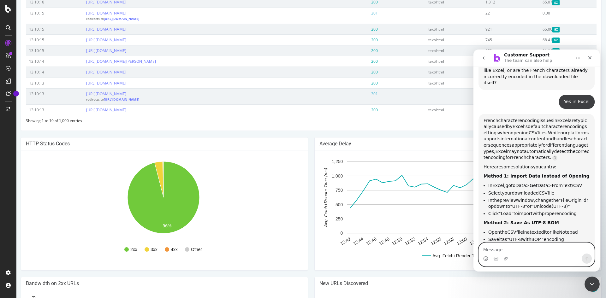
scroll to position [251, 0]
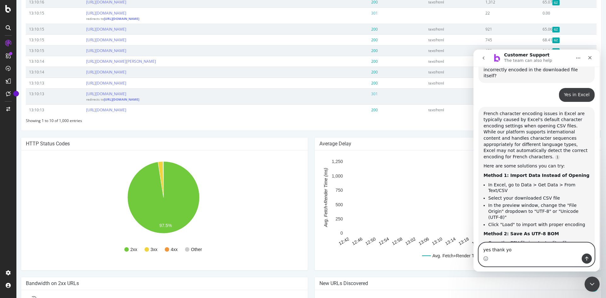
type textarea "yes thank you"
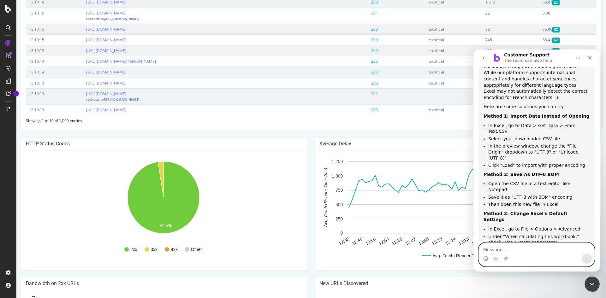
scroll to position [360, 0]
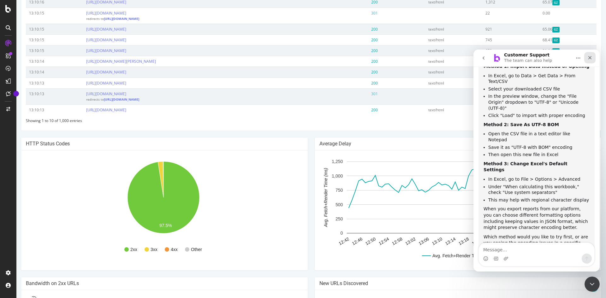
click at [590, 61] on div "Close" at bounding box center [589, 57] width 11 height 11
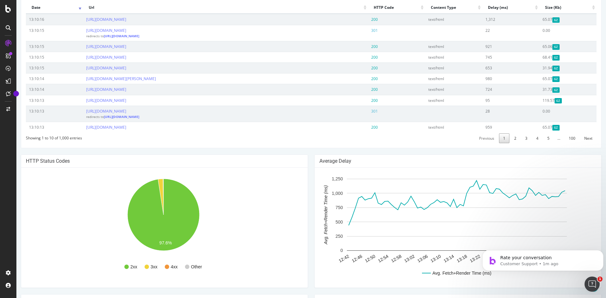
scroll to position [316, 0]
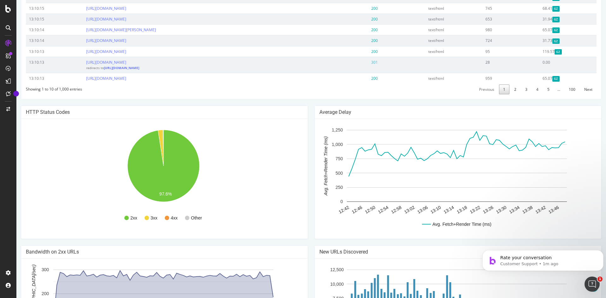
click at [308, 218] on div "HTTP Status Codes 2xx 3xx 4xx Other 97.6% Http Code Urls 2xx 15,373 3xx 347 4xx…" at bounding box center [164, 176] width 293 height 140
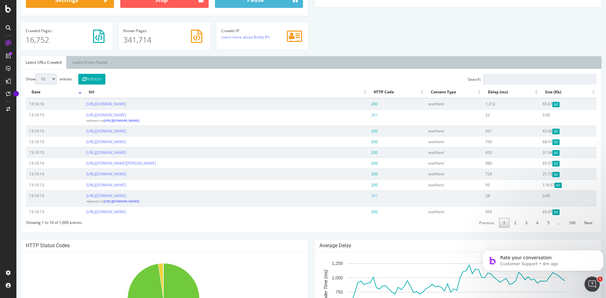
scroll to position [126, 0]
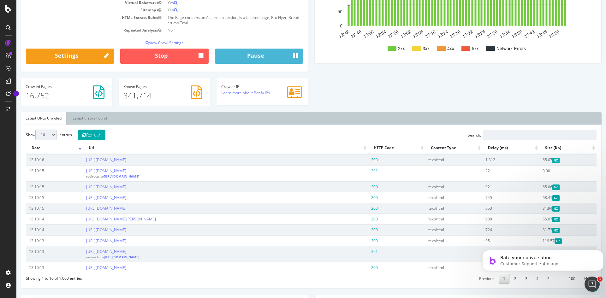
click at [333, 111] on div "Analysis Settings Project Name [DOMAIN_NAME] - Sitewide Allowed Domains (http|h…" at bounding box center [311, 21] width 587 height 182
click at [19, 251] on div "[DOMAIN_NAME] - Sitewide [DOMAIN_NAME] Your Botify Analysis is on its way Our c…" at bounding box center [310, 227] width 589 height 694
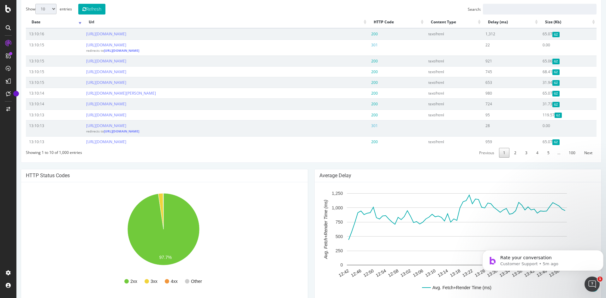
scroll to position [347, 0]
